Goal: Navigation & Orientation: Find specific page/section

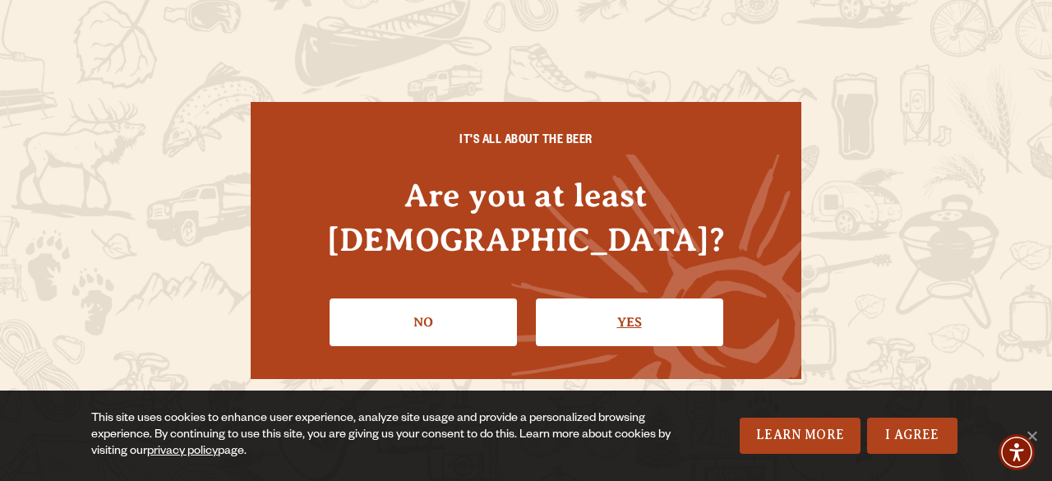
click at [662, 303] on link "Yes" at bounding box center [629, 322] width 187 height 48
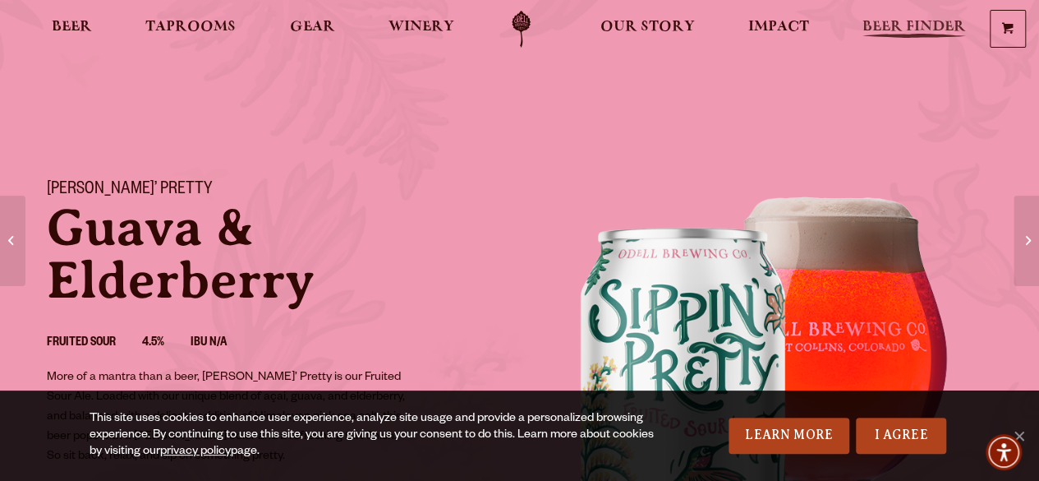
click at [932, 30] on span "Beer Finder" at bounding box center [915, 27] width 104 height 13
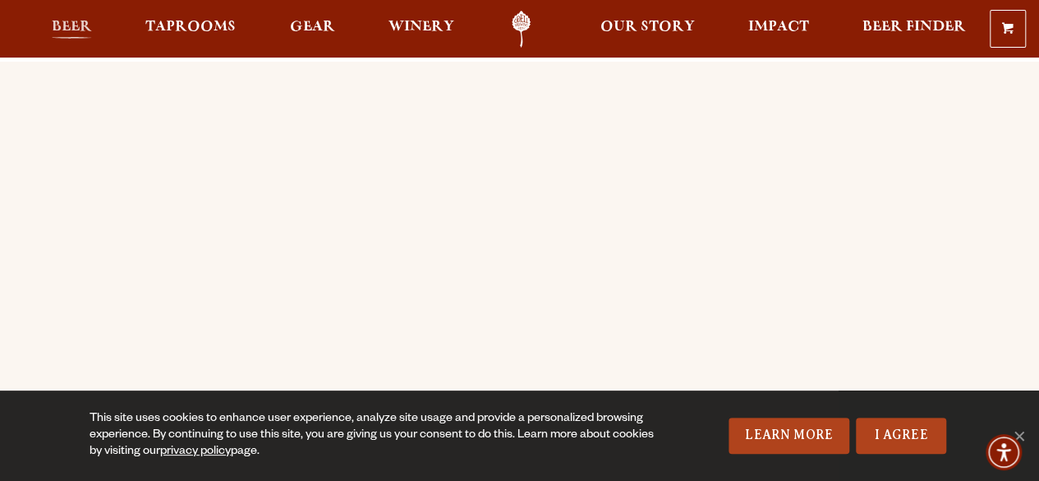
click at [59, 26] on span "Beer" at bounding box center [72, 27] width 40 height 13
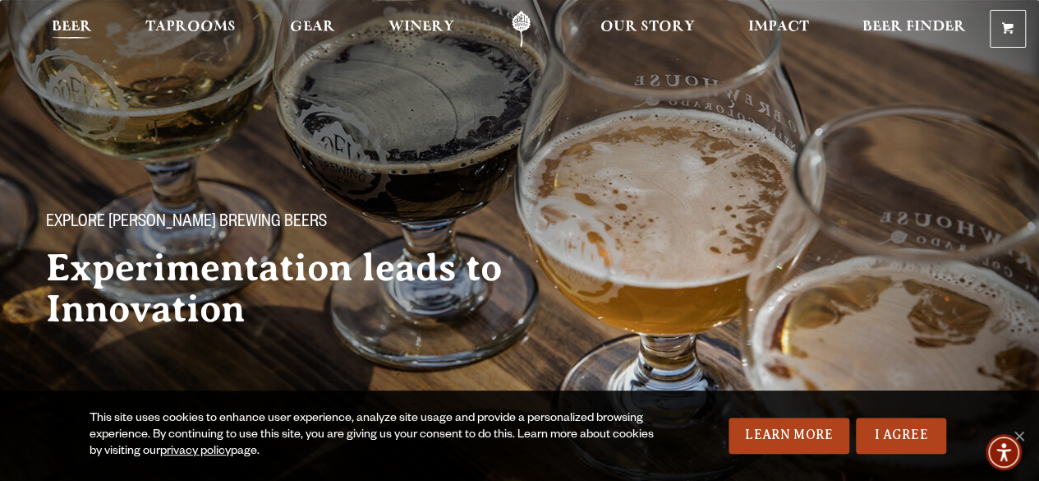
click at [78, 29] on span "Beer" at bounding box center [72, 27] width 40 height 13
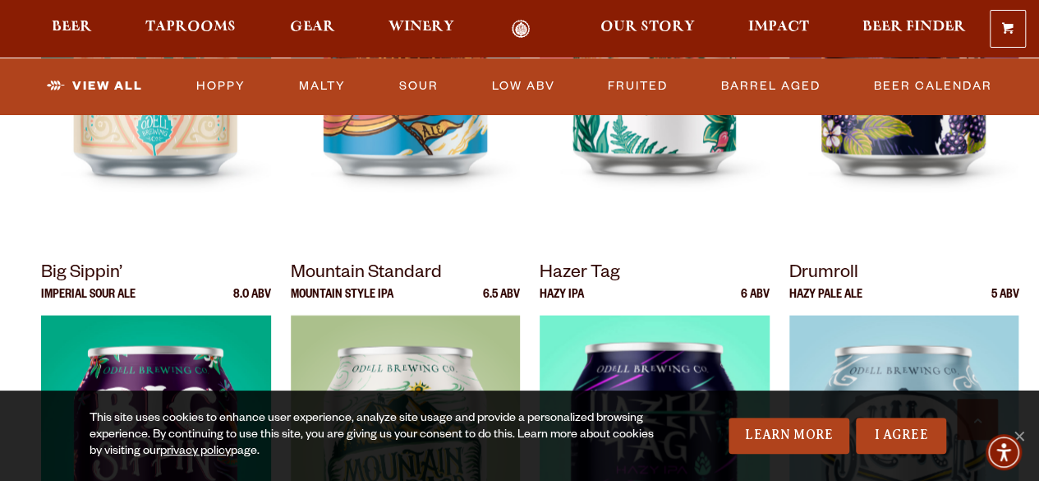
scroll to position [1561, 0]
